Goal: Task Accomplishment & Management: Use online tool/utility

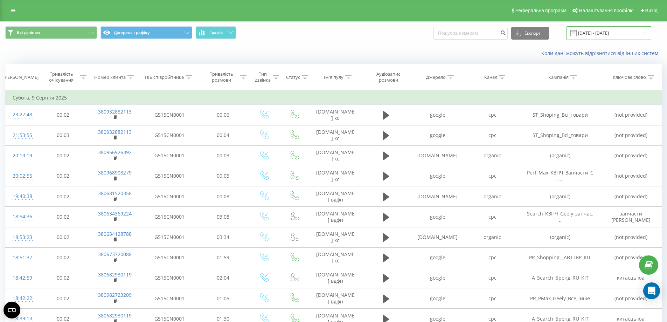
click at [607, 31] on input "[DATE] - [DATE]" at bounding box center [609, 33] width 85 height 14
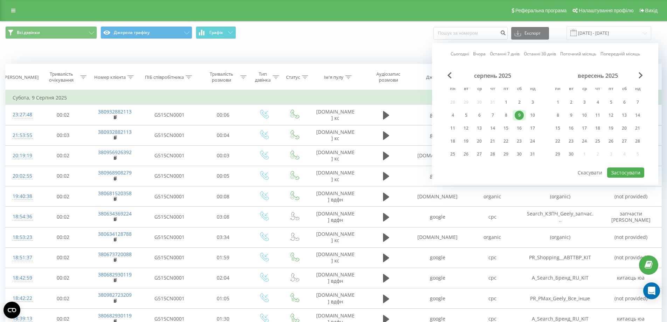
click at [454, 53] on link "Сьогодні" at bounding box center [460, 53] width 18 height 7
click at [506, 126] on div "15" at bounding box center [506, 128] width 9 height 9
click at [491, 142] on div "21" at bounding box center [492, 141] width 9 height 9
click at [634, 175] on button "Застосувати" at bounding box center [625, 172] width 37 height 10
type input "[DATE] - [DATE]"
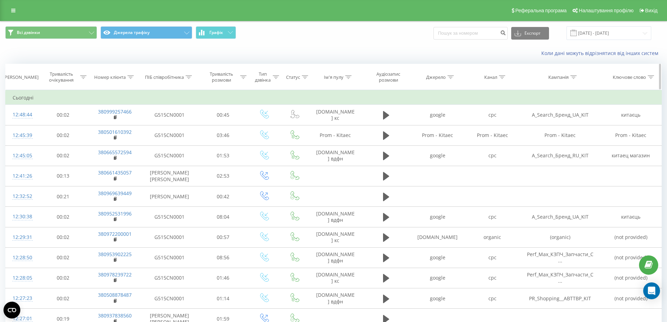
click at [133, 78] on icon at bounding box center [130, 77] width 6 height 4
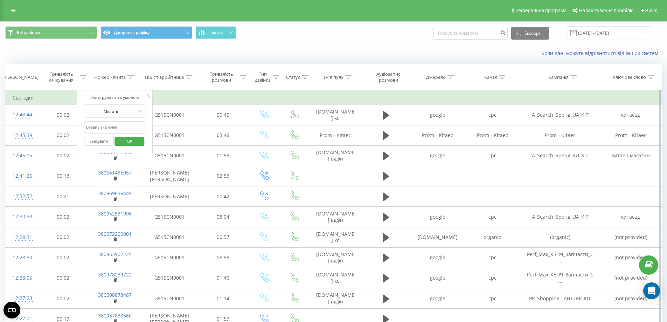
click at [123, 127] on input "text" at bounding box center [115, 127] width 62 height 12
paste input "0501321890"
type input "0501321890"
click button "OK" at bounding box center [130, 141] width 30 height 9
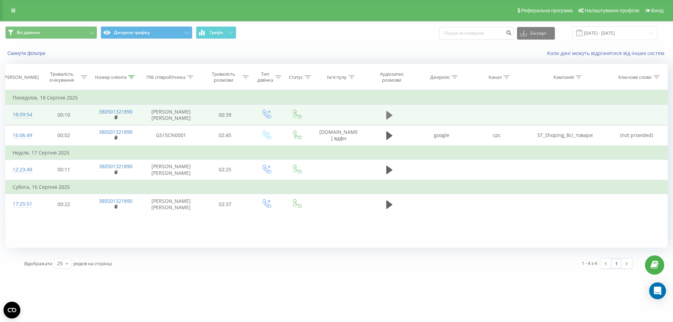
click at [391, 114] on icon at bounding box center [389, 115] width 6 height 8
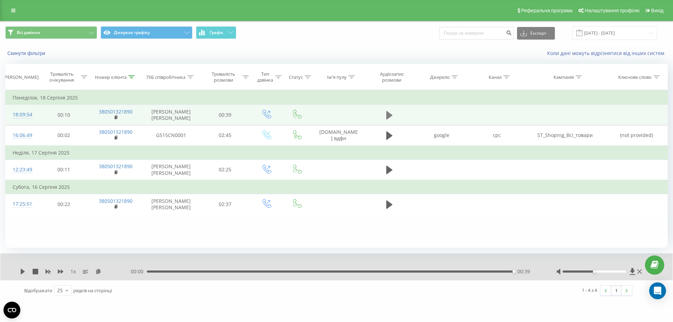
click at [388, 115] on icon at bounding box center [389, 115] width 6 height 8
click at [22, 272] on icon at bounding box center [23, 272] width 4 height 6
click at [389, 114] on icon at bounding box center [389, 115] width 6 height 8
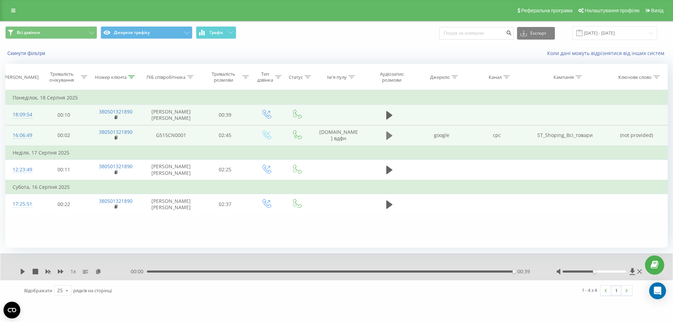
click at [388, 137] on icon at bounding box center [389, 135] width 6 height 8
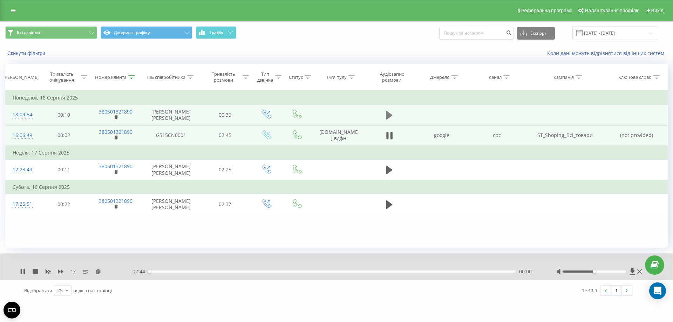
click at [388, 115] on icon at bounding box center [389, 115] width 6 height 8
click at [23, 271] on icon at bounding box center [23, 272] width 6 height 6
